Goal: Check status

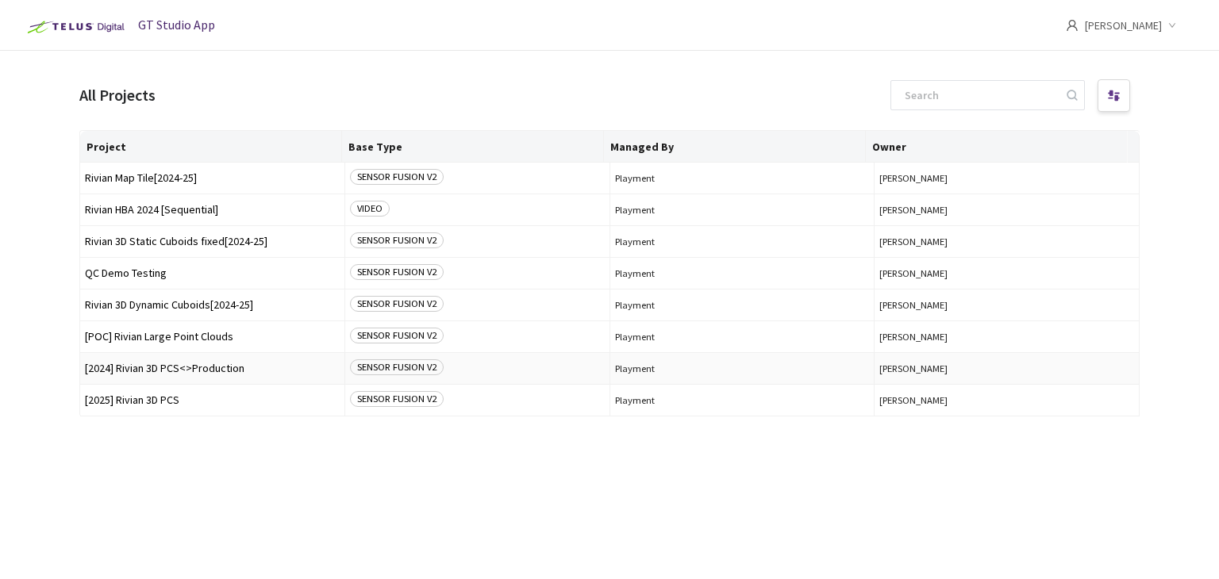
click at [159, 366] on span "[2024] Rivian 3D PCS<>Production" at bounding box center [212, 369] width 255 height 12
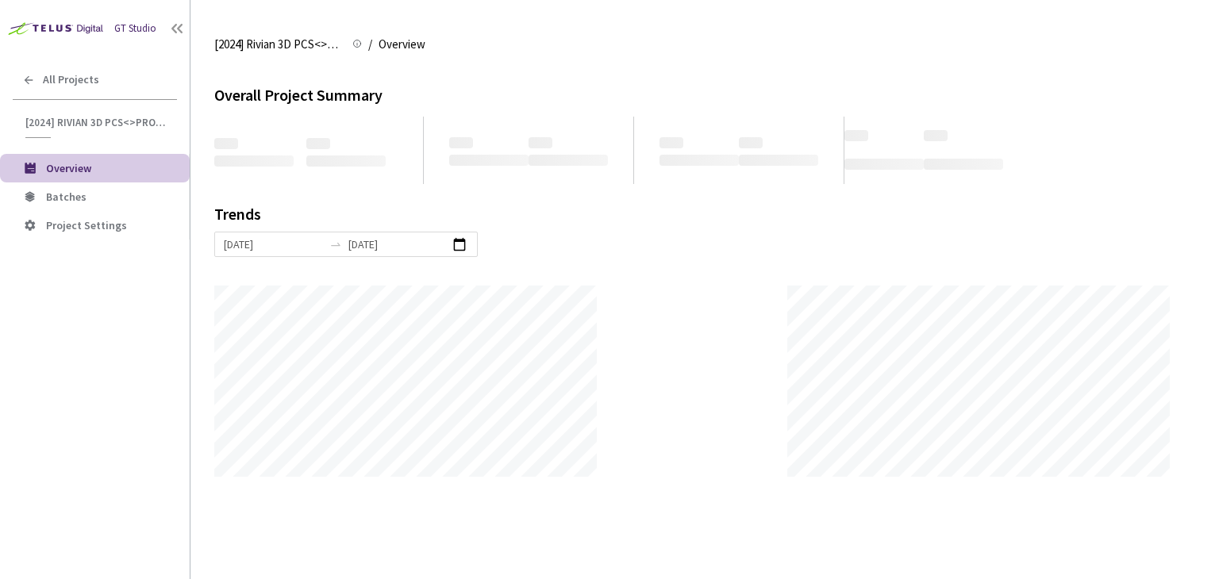
scroll to position [578, 1219]
click at [54, 183] on li "Batches" at bounding box center [95, 197] width 190 height 29
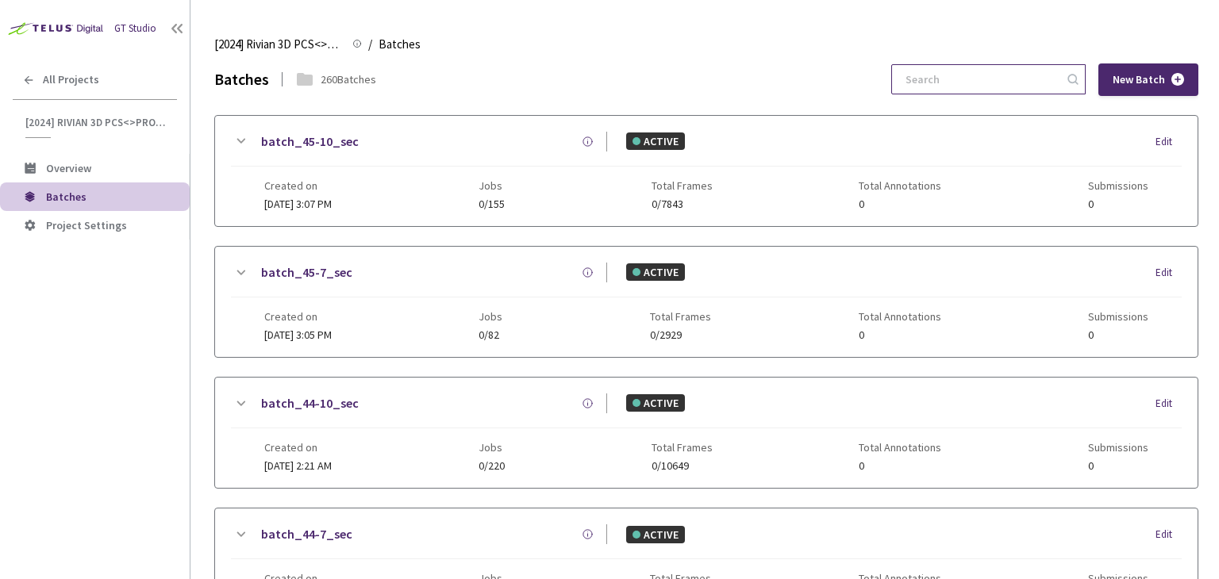
click at [963, 83] on input at bounding box center [980, 79] width 169 height 29
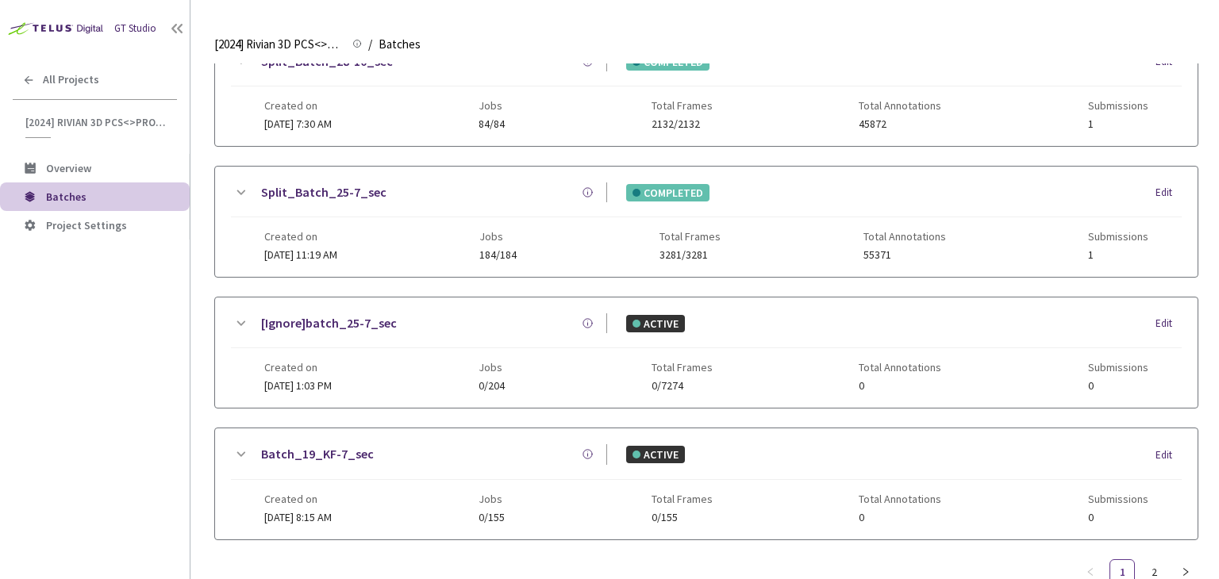
scroll to position [511, 0]
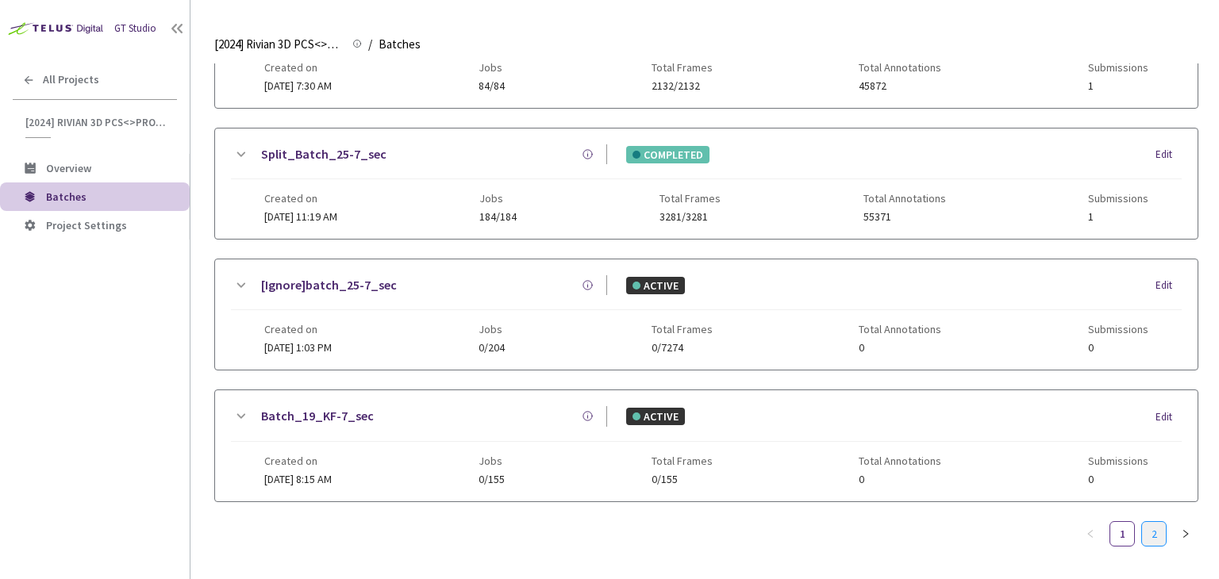
type input "5-7"
click at [1157, 526] on link "2" at bounding box center [1154, 534] width 24 height 24
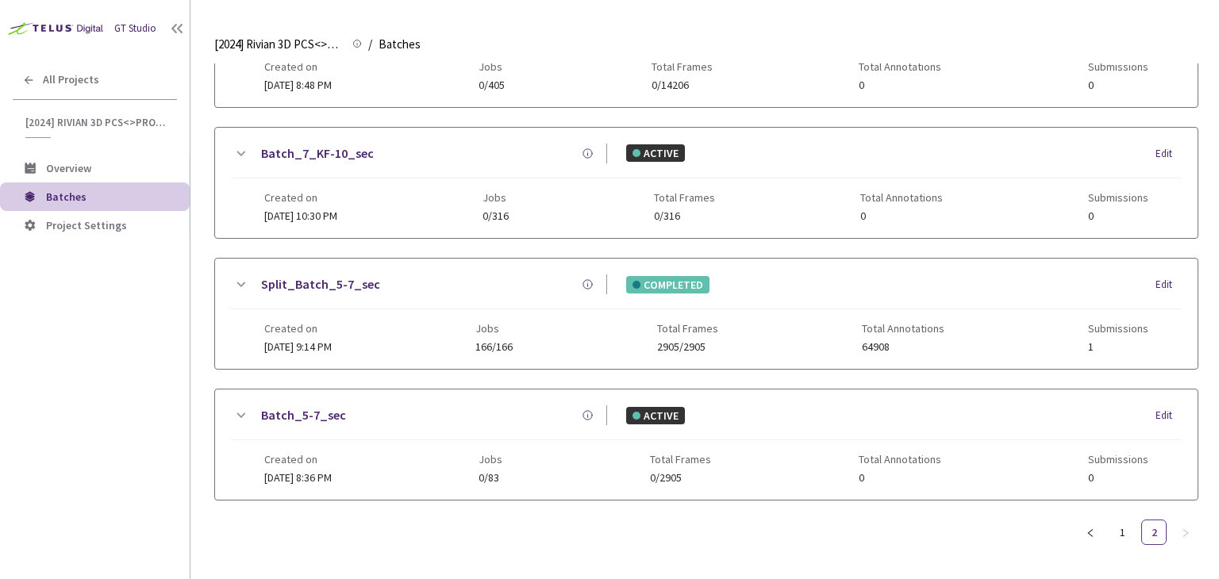
click at [321, 281] on link "Split_Batch_5-7_sec" at bounding box center [320, 285] width 119 height 20
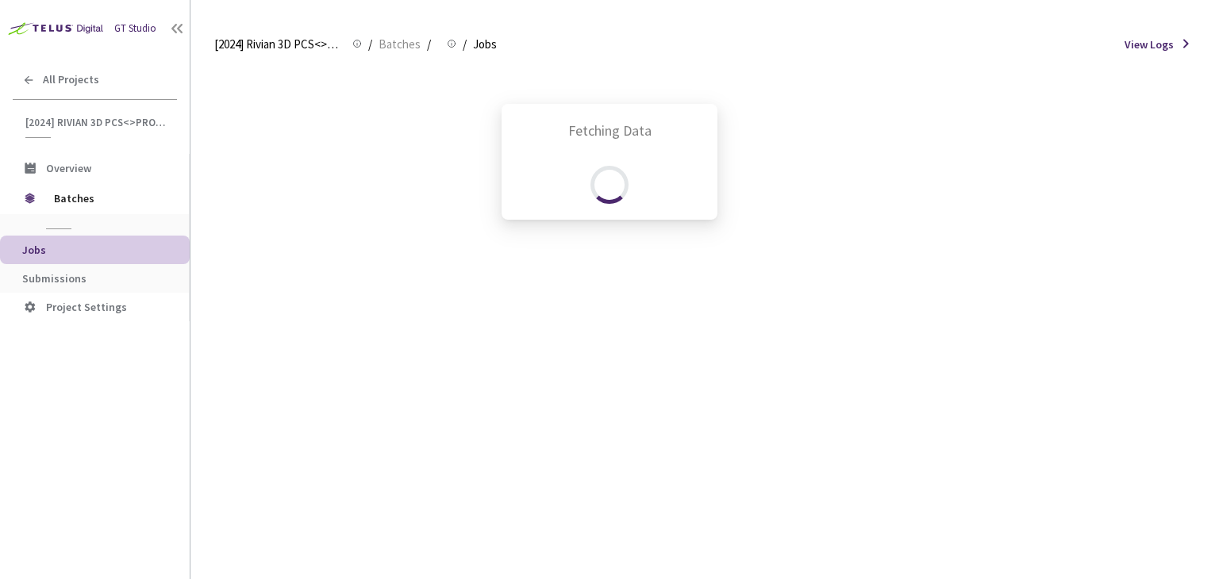
click at [32, 278] on div "Fetching Data" at bounding box center [609, 289] width 1219 height 579
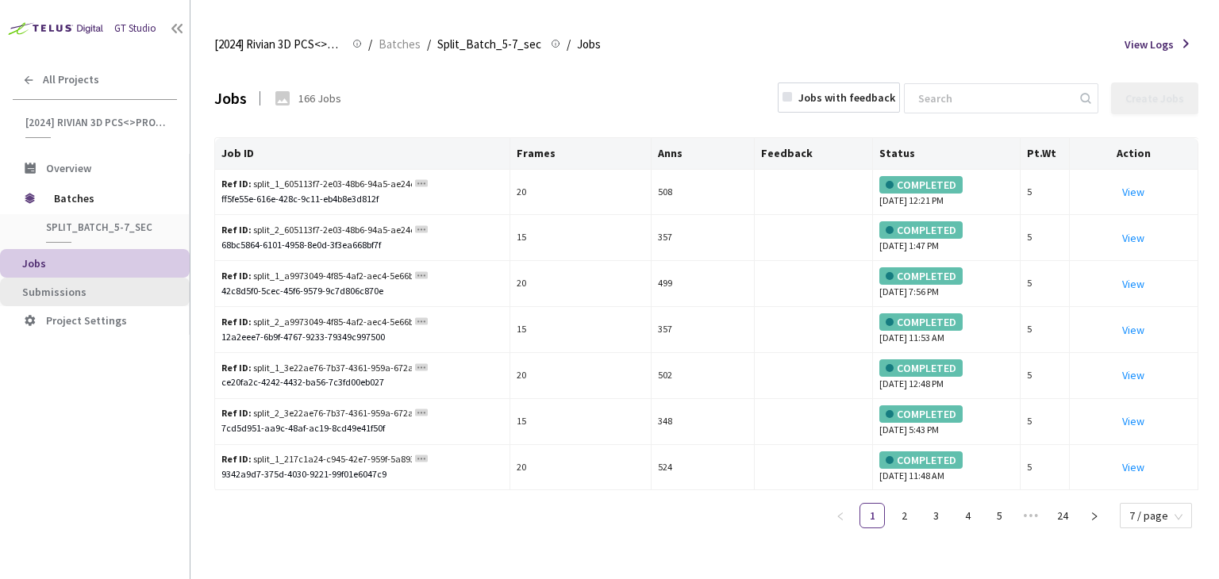
click at [47, 294] on span "Submissions" at bounding box center [54, 292] width 64 height 14
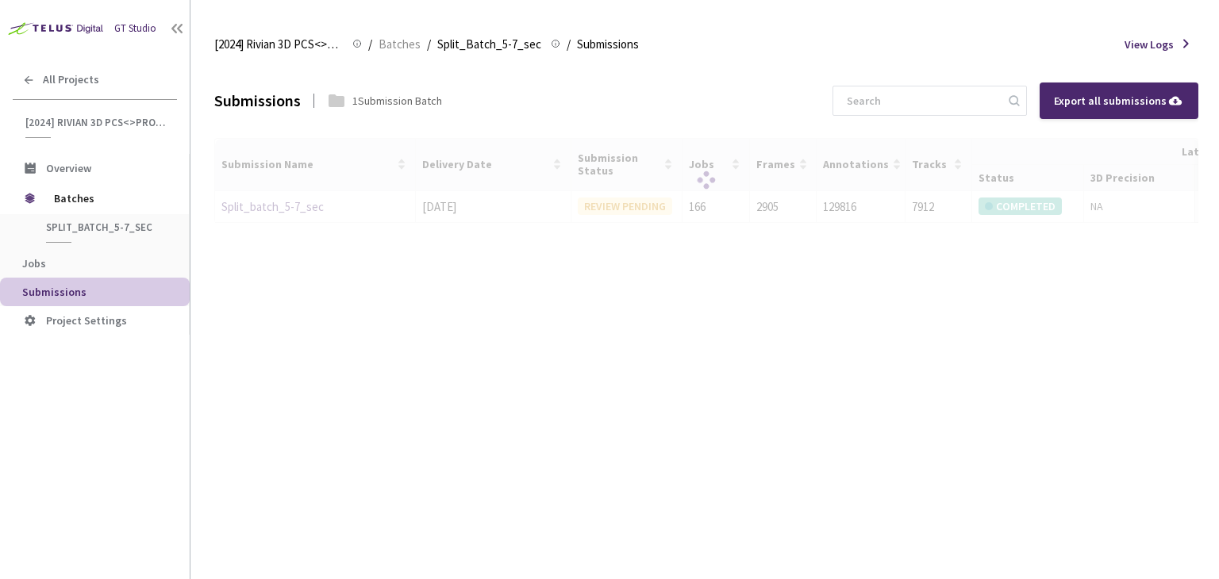
click at [316, 208] on div at bounding box center [706, 181] width 984 height 86
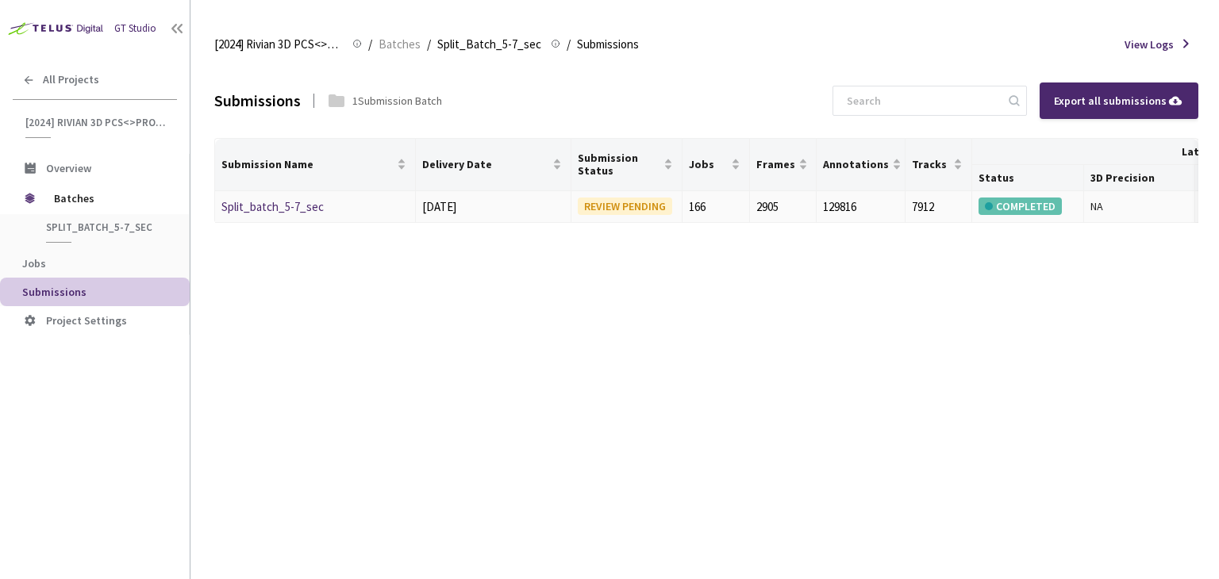
click at [298, 206] on link "Split_batch_5-7_sec" at bounding box center [272, 206] width 102 height 15
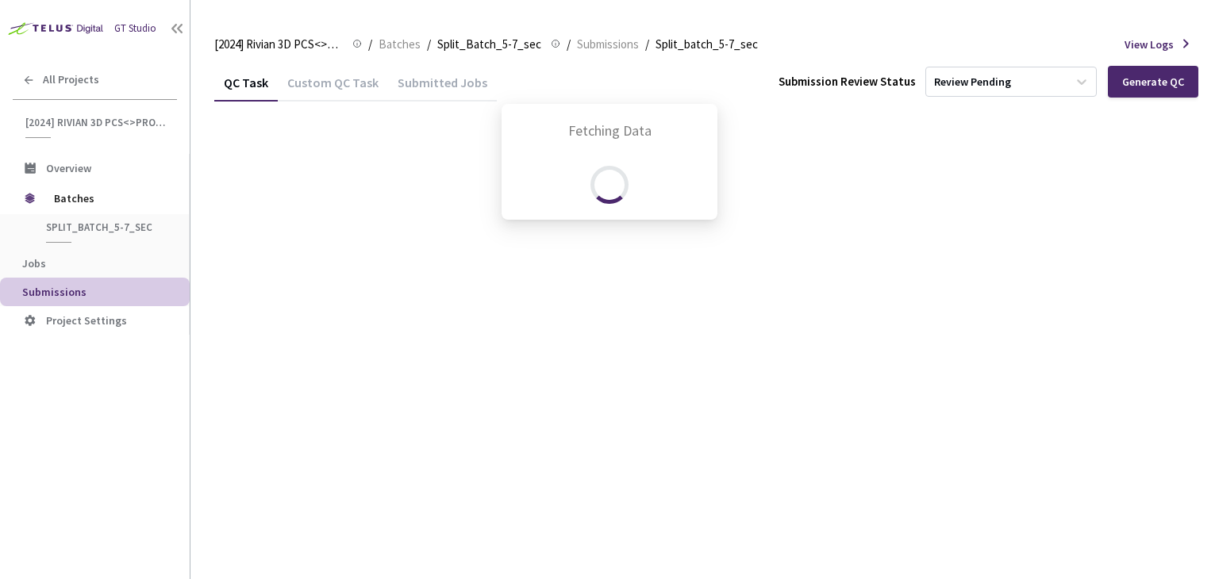
click at [331, 230] on div "Fetching Data" at bounding box center [609, 289] width 1219 height 579
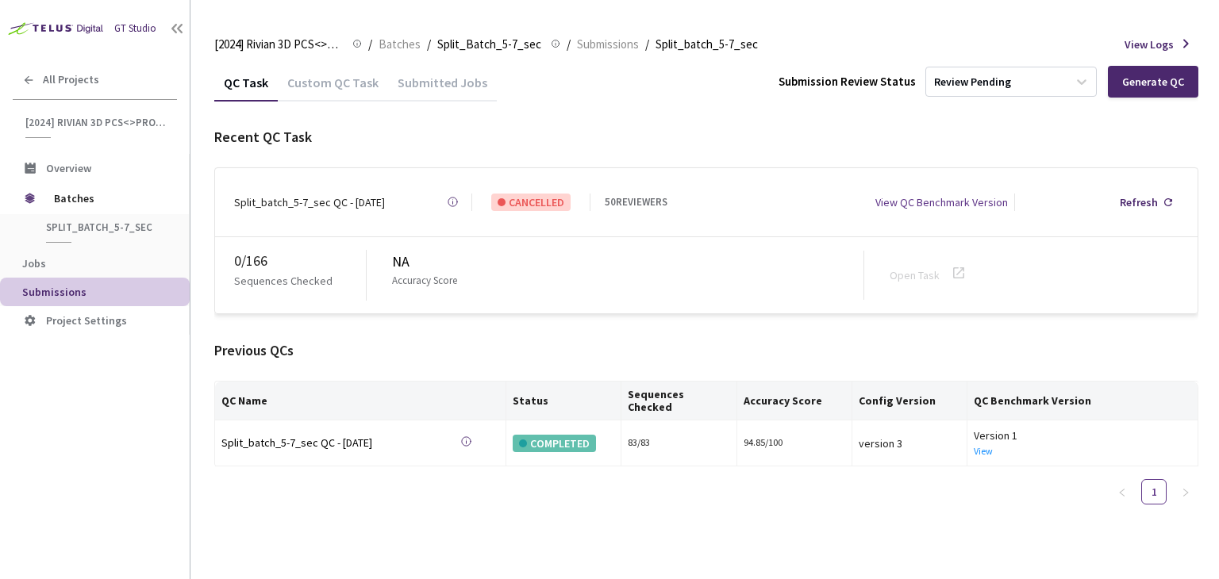
click at [317, 92] on div "Custom QC Task" at bounding box center [333, 88] width 110 height 27
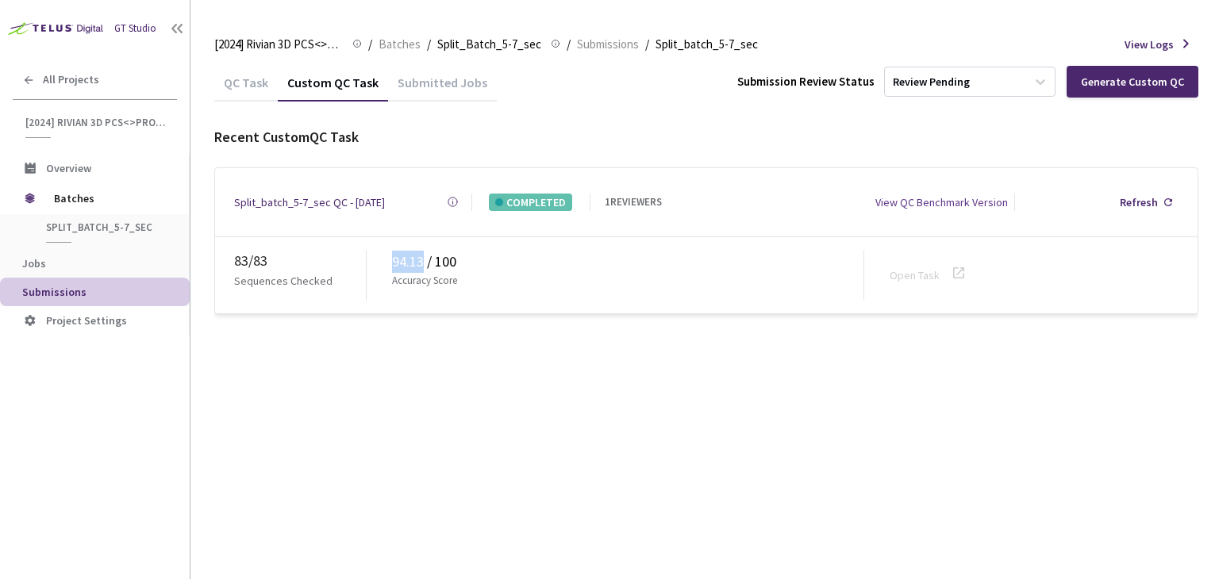
drag, startPoint x: 390, startPoint y: 259, endPoint x: 423, endPoint y: 259, distance: 33.3
click at [423, 259] on div "83 / 83 Sequences Checked 94.13 / 100 Accuracy Score Open Task" at bounding box center [706, 275] width 982 height 76
copy div "94.13"
click at [108, 446] on div "GT Studio All Projects [2024] Rivian 3D PCS<>Production [2024] Rivian 3D PCS<>P…" at bounding box center [95, 272] width 190 height 544
